Goal: Transaction & Acquisition: Purchase product/service

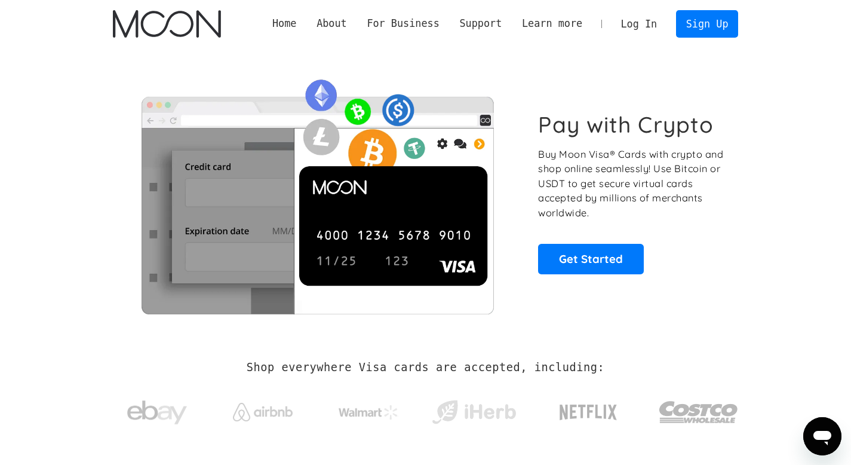
click at [633, 35] on link "Log In" at bounding box center [639, 24] width 56 height 26
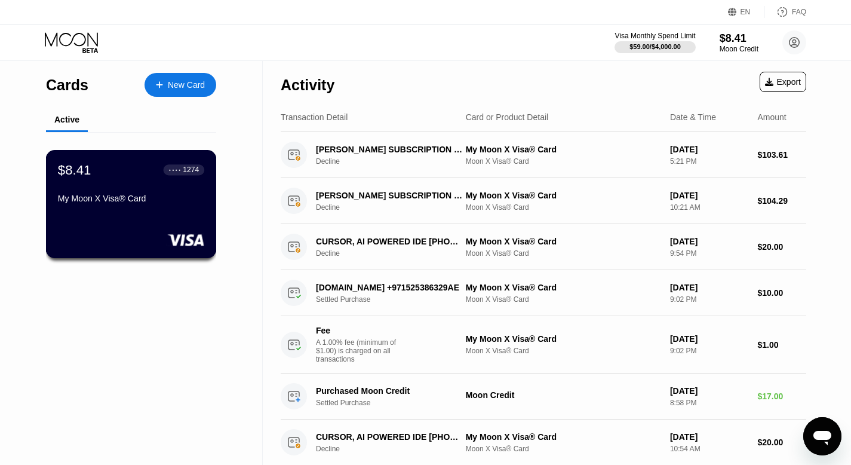
click at [174, 210] on div "$8.41 ● ● ● ● 1274 My Moon X Visa® Card" at bounding box center [131, 204] width 171 height 108
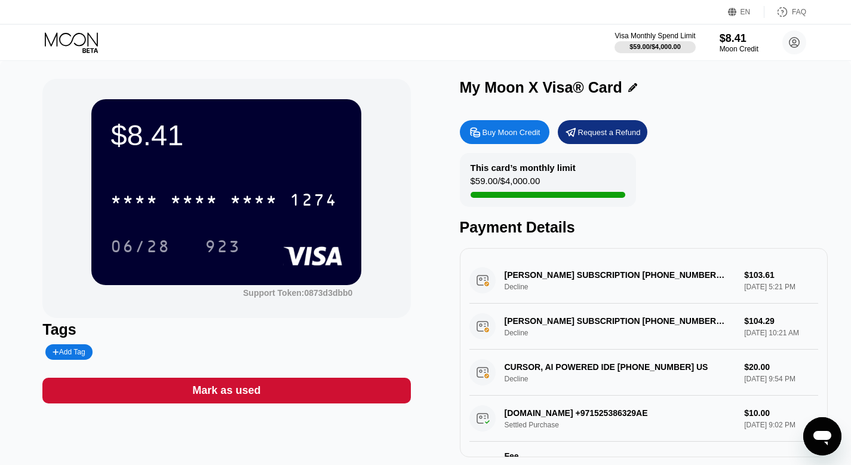
click at [528, 136] on div "Buy Moon Credit" at bounding box center [512, 132] width 58 height 10
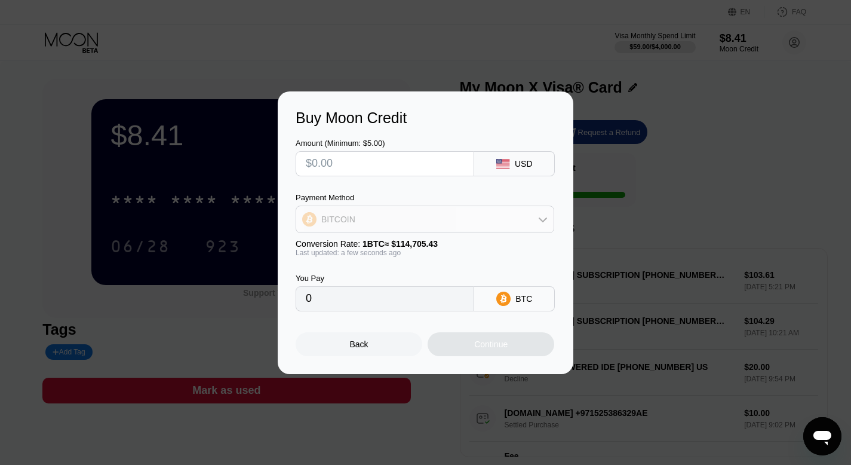
click at [406, 211] on div "BITCOIN" at bounding box center [424, 219] width 257 height 24
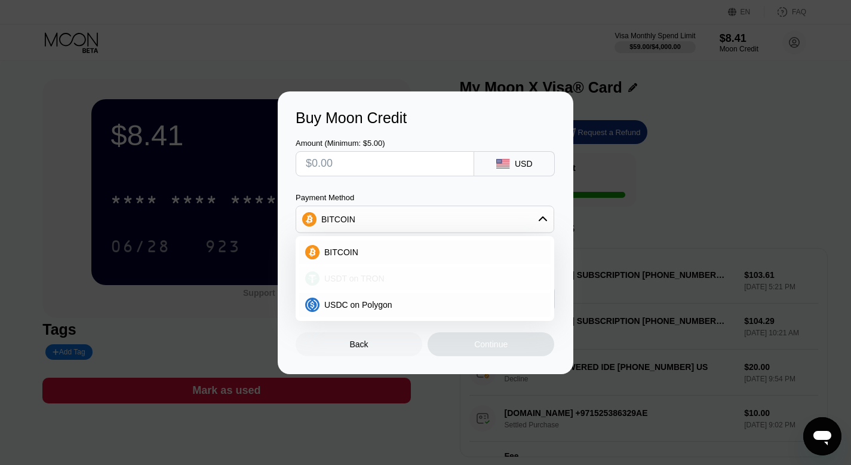
click at [363, 277] on span "USDT on TRON" at bounding box center [354, 279] width 60 height 10
type input "0.00"
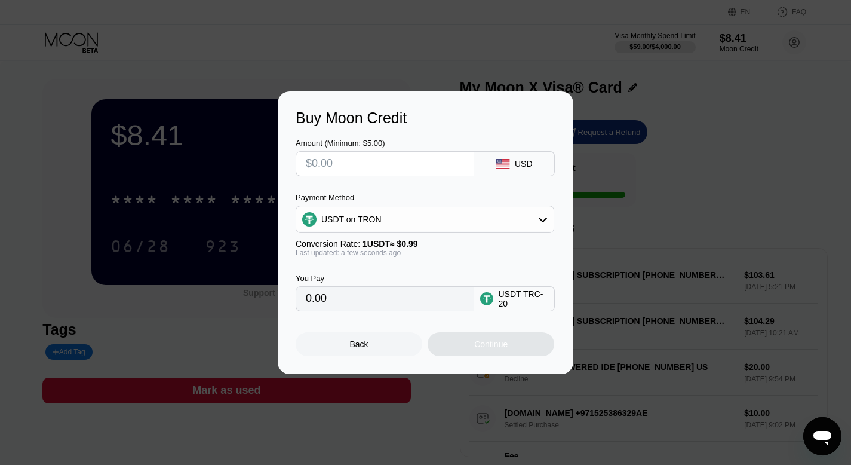
click at [351, 170] on input "text" at bounding box center [385, 164] width 158 height 24
type input "$3"
type input "3.03"
type input "$30"
type input "30.30"
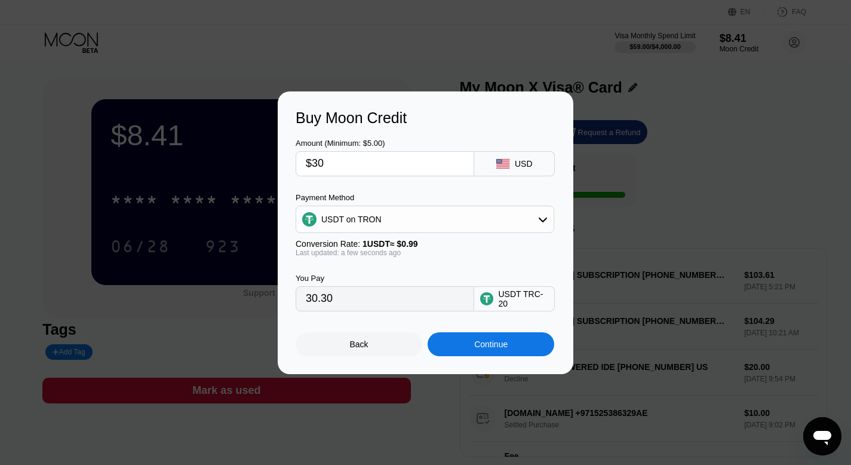
type input "$30"
click at [474, 344] on div "Continue" at bounding box center [490, 344] width 33 height 10
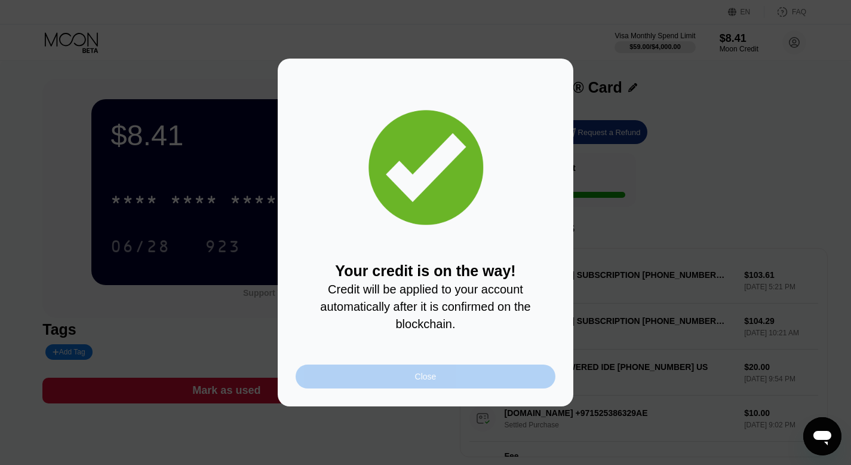
click at [533, 377] on div "Close" at bounding box center [426, 376] width 260 height 24
